Goal: Task Accomplishment & Management: Manage account settings

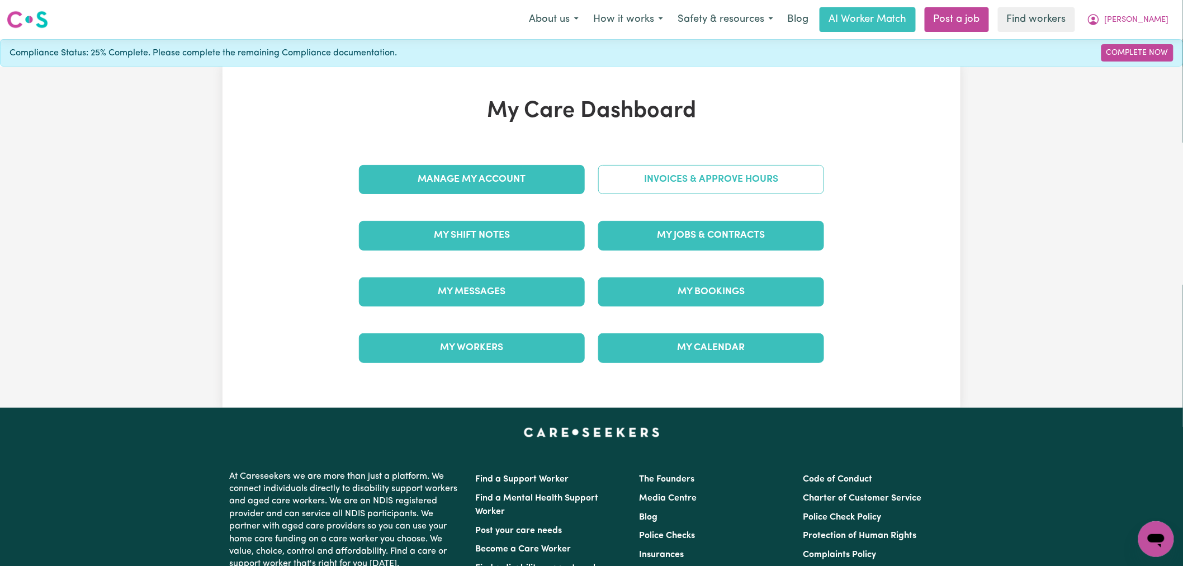
click at [762, 182] on link "Invoices & Approve Hours" at bounding box center [711, 179] width 226 height 29
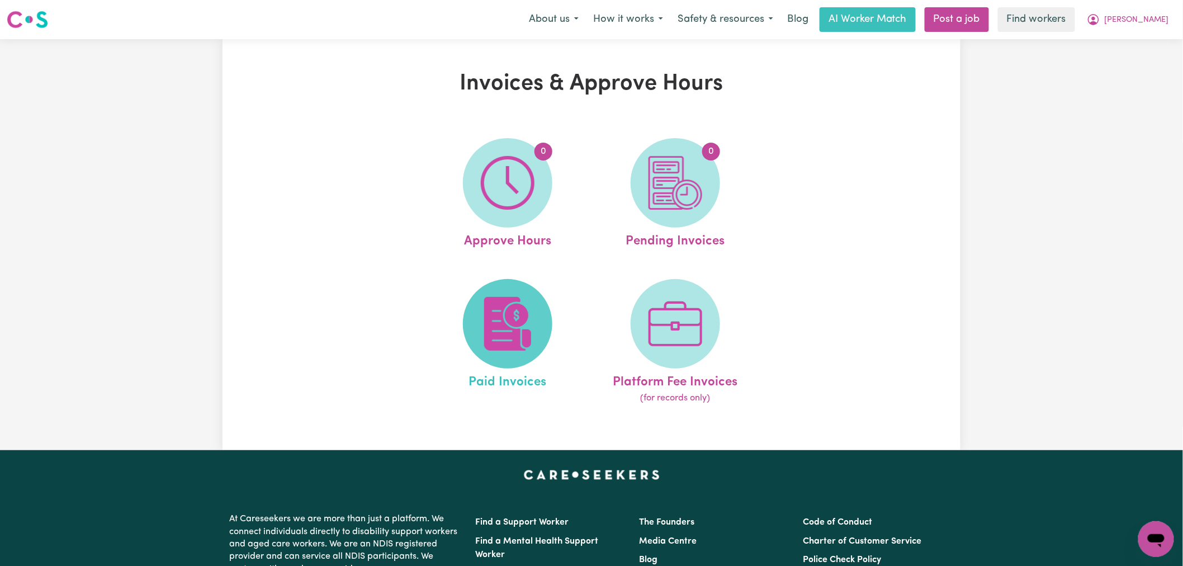
click at [470, 345] on span at bounding box center [507, 323] width 89 height 89
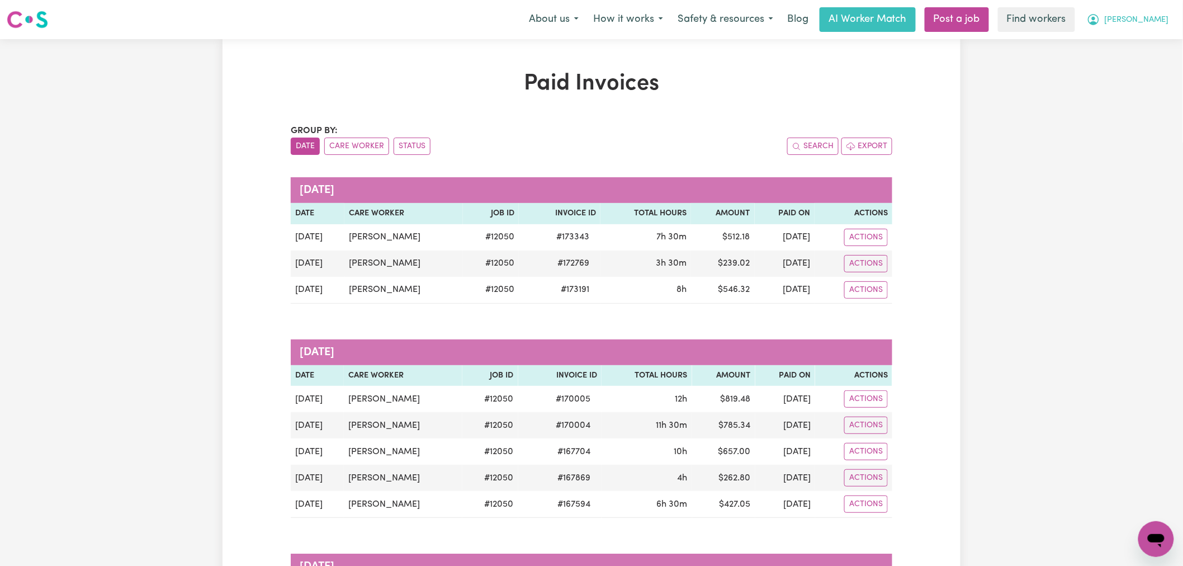
click at [1101, 20] on icon "My Account" at bounding box center [1093, 19] width 13 height 13
click at [1135, 69] on link "Logout" at bounding box center [1132, 64] width 88 height 21
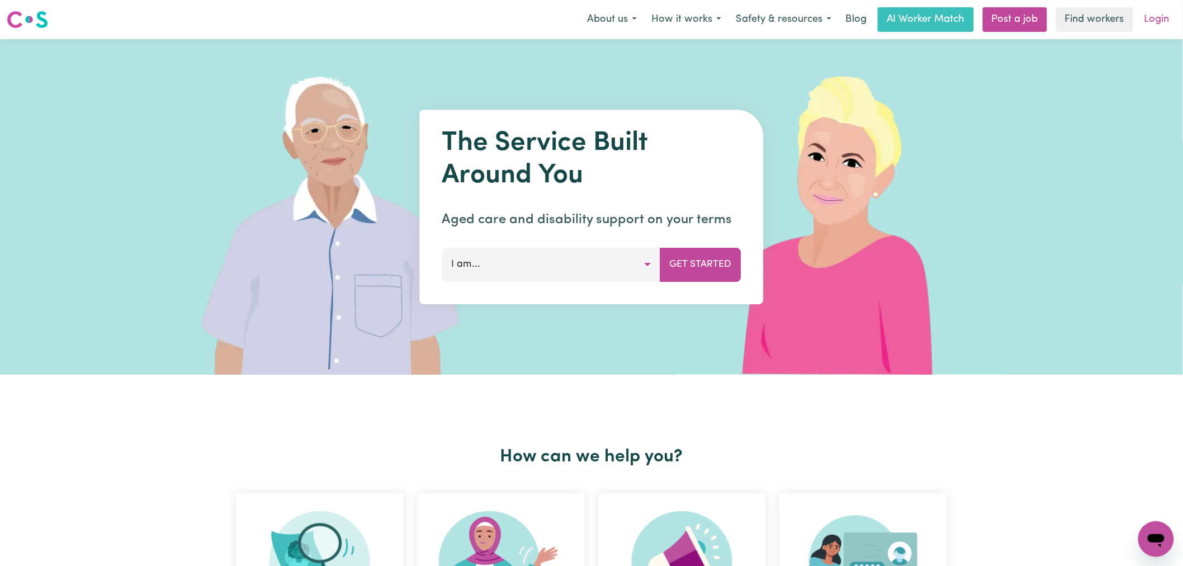
click at [1161, 12] on link "Login" at bounding box center [1157, 19] width 39 height 25
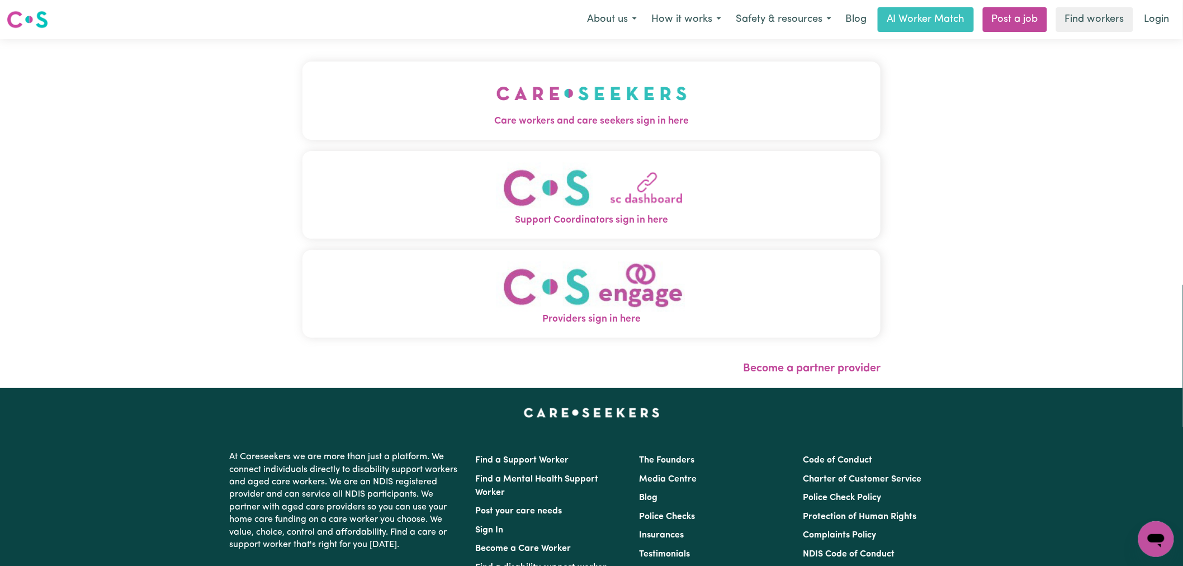
click at [303, 120] on span "Care workers and care seekers sign in here" at bounding box center [592, 121] width 578 height 15
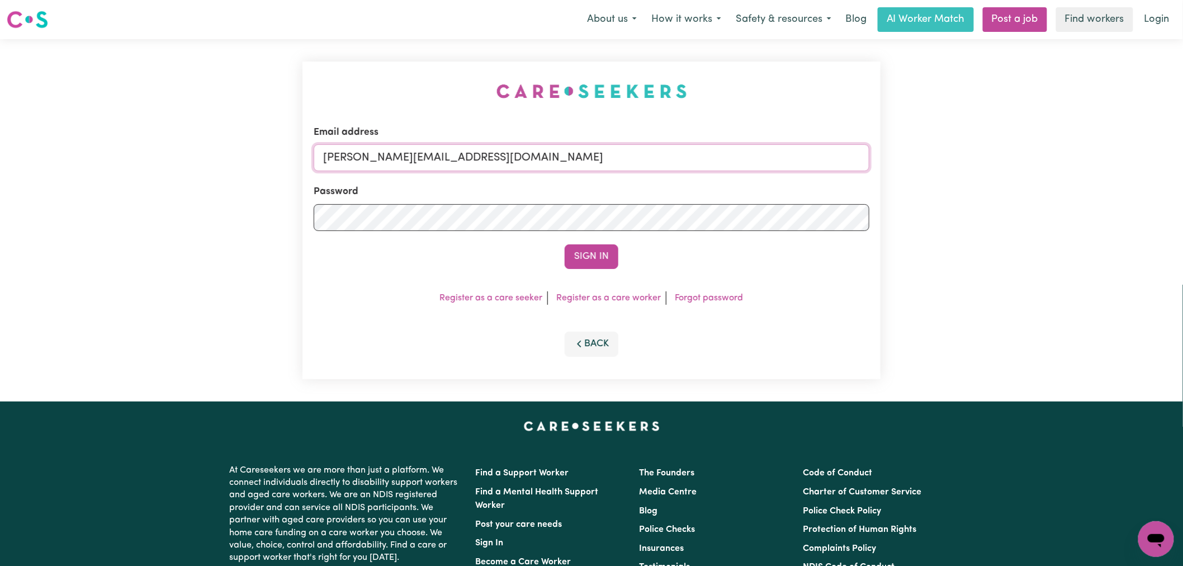
click at [512, 164] on input "[PERSON_NAME][EMAIL_ADDRESS][DOMAIN_NAME]" at bounding box center [592, 157] width 556 height 27
drag, startPoint x: 517, startPoint y: 158, endPoint x: 379, endPoint y: 158, distance: 138.1
click at [379, 158] on input "[EMAIL_ADDRESS][DOMAIN_NAME]" at bounding box center [592, 157] width 556 height 27
type input "[EMAIL_ADDRESS][DOMAIN_NAME]"
click at [565, 244] on button "Sign In" at bounding box center [592, 256] width 54 height 25
